Goal: Task Accomplishment & Management: Complete application form

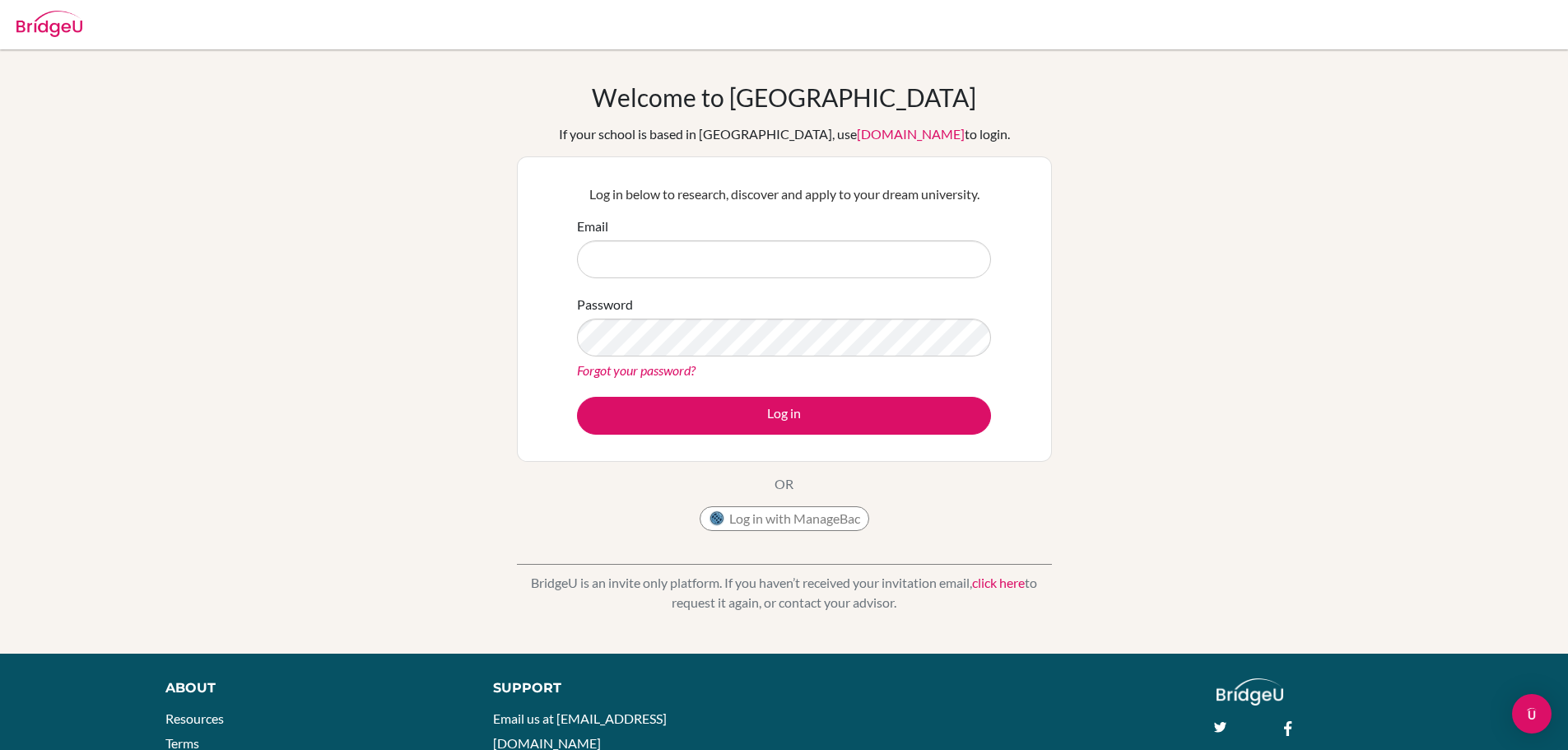
click at [1301, 299] on div "Welcome to [GEOGRAPHIC_DATA] If your school is based in [GEOGRAPHIC_DATA], use …" at bounding box center [784, 351] width 1568 height 539
click at [828, 248] on input "Email" at bounding box center [784, 259] width 414 height 38
click at [1146, 308] on div "Welcome to [GEOGRAPHIC_DATA] If your school is based in [GEOGRAPHIC_DATA], use …" at bounding box center [784, 351] width 1568 height 539
click at [755, 248] on input "Email" at bounding box center [784, 259] width 414 height 38
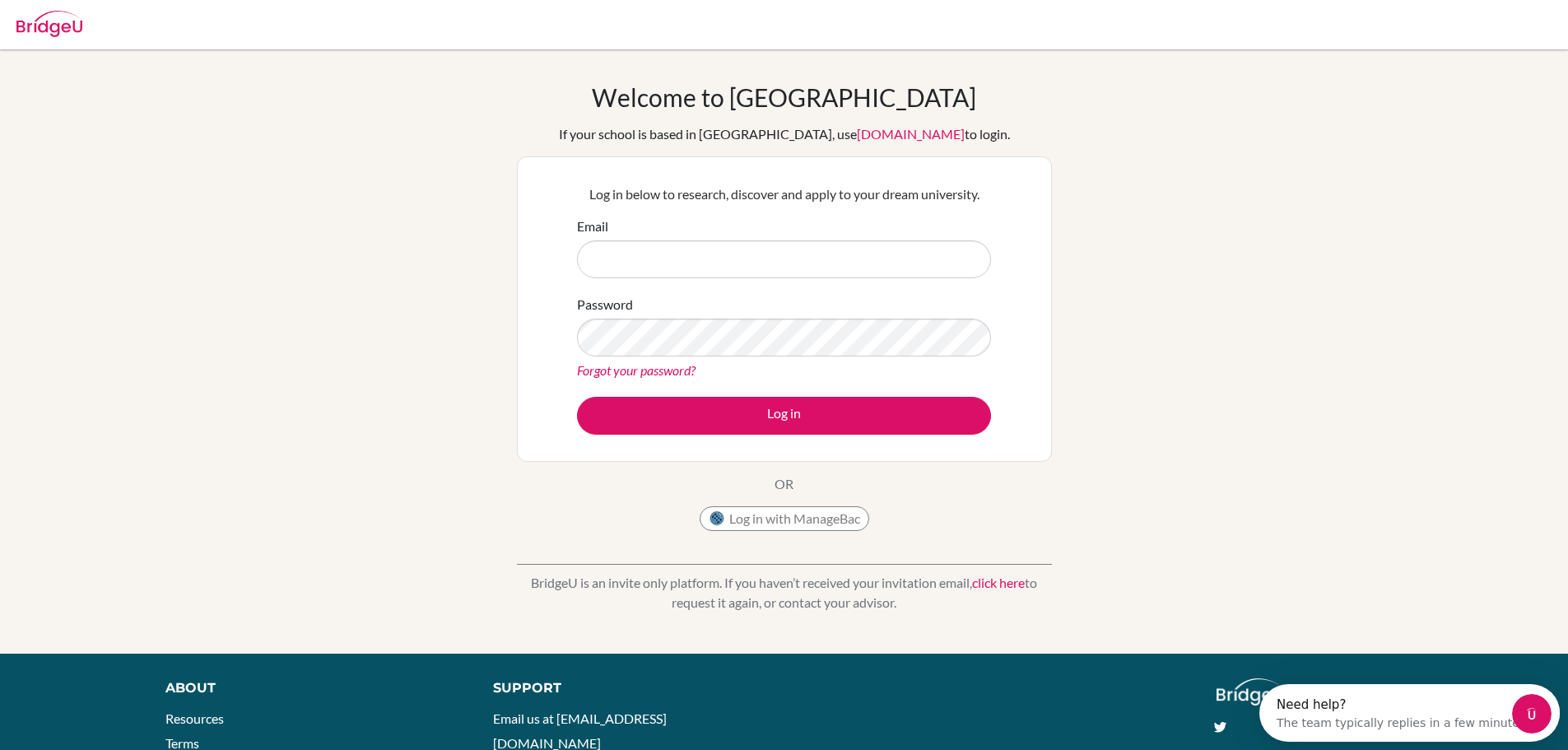
click at [1118, 294] on div "Welcome to [GEOGRAPHIC_DATA] If your school is based in [GEOGRAPHIC_DATA], use …" at bounding box center [784, 351] width 1568 height 539
click at [916, 279] on form "Email Password Forgot your password? Log in" at bounding box center [784, 326] width 414 height 218
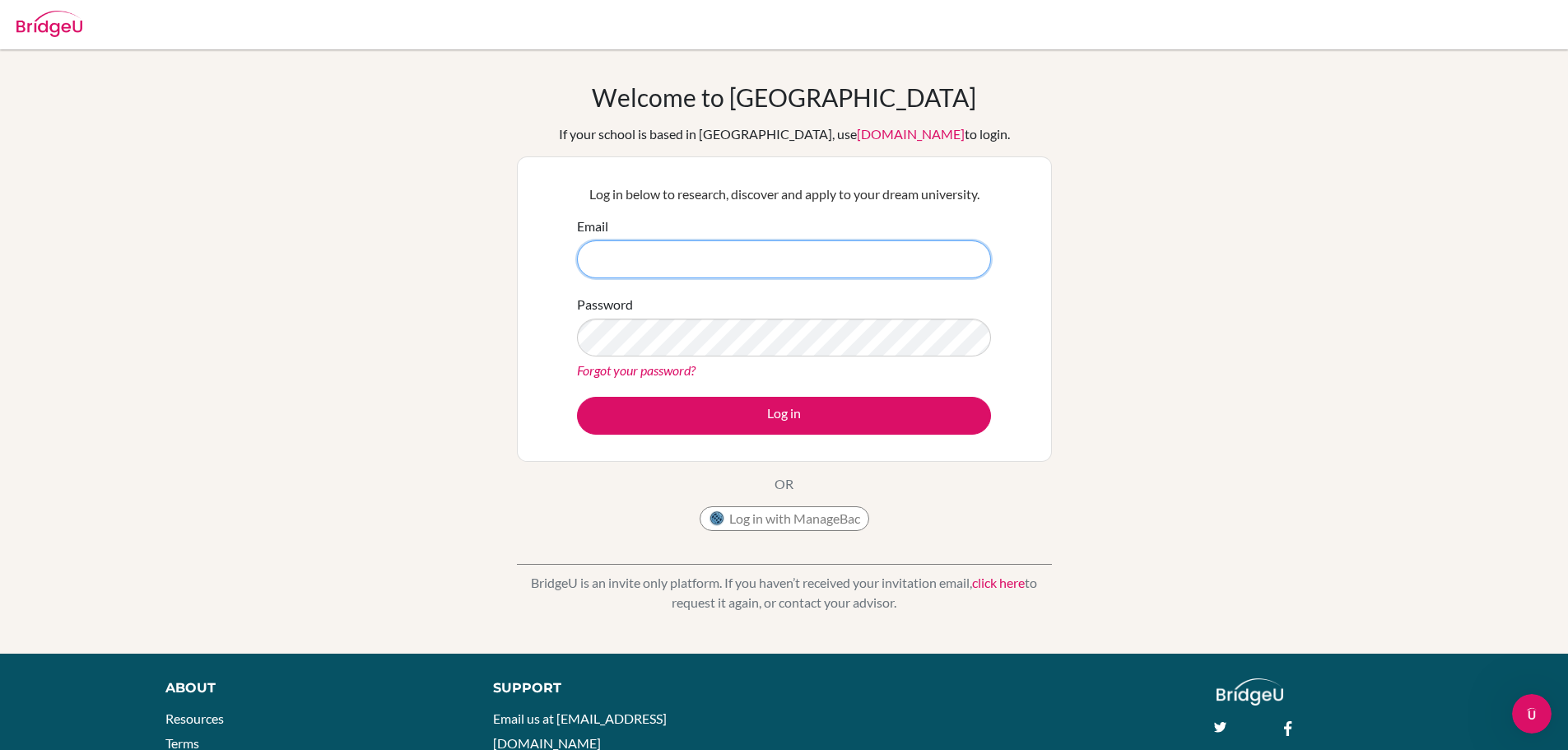
click at [895, 267] on input "Email" at bounding box center [784, 259] width 414 height 38
click at [1058, 303] on div "Welcome to [GEOGRAPHIC_DATA] If your school is based in [GEOGRAPHIC_DATA], use …" at bounding box center [784, 351] width 1568 height 539
click at [936, 270] on input "Email" at bounding box center [784, 259] width 414 height 38
type input "[EMAIL_ADDRESS][DOMAIN_NAME]"
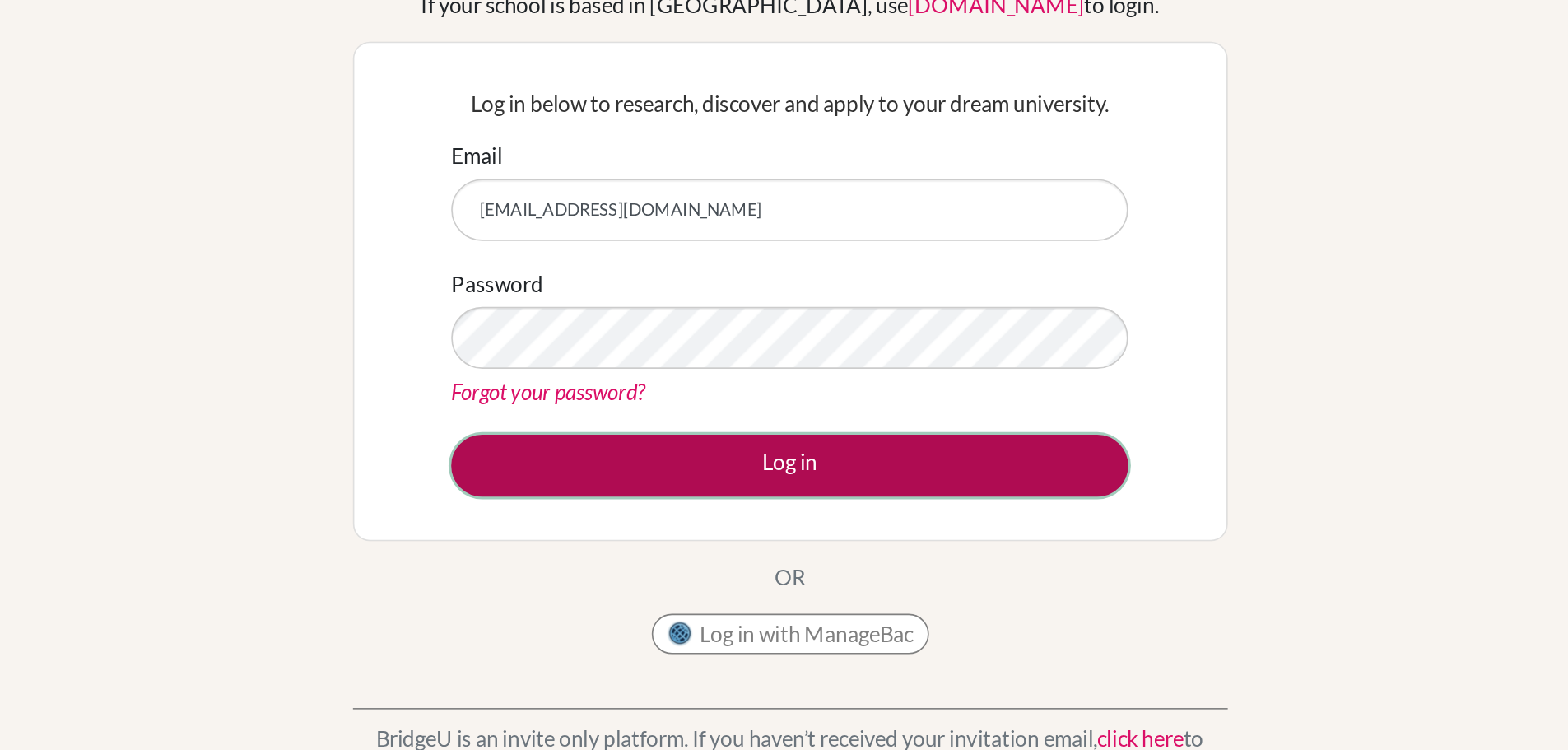
click at [751, 411] on button "Log in" at bounding box center [784, 416] width 414 height 38
